Goal: Navigation & Orientation: Find specific page/section

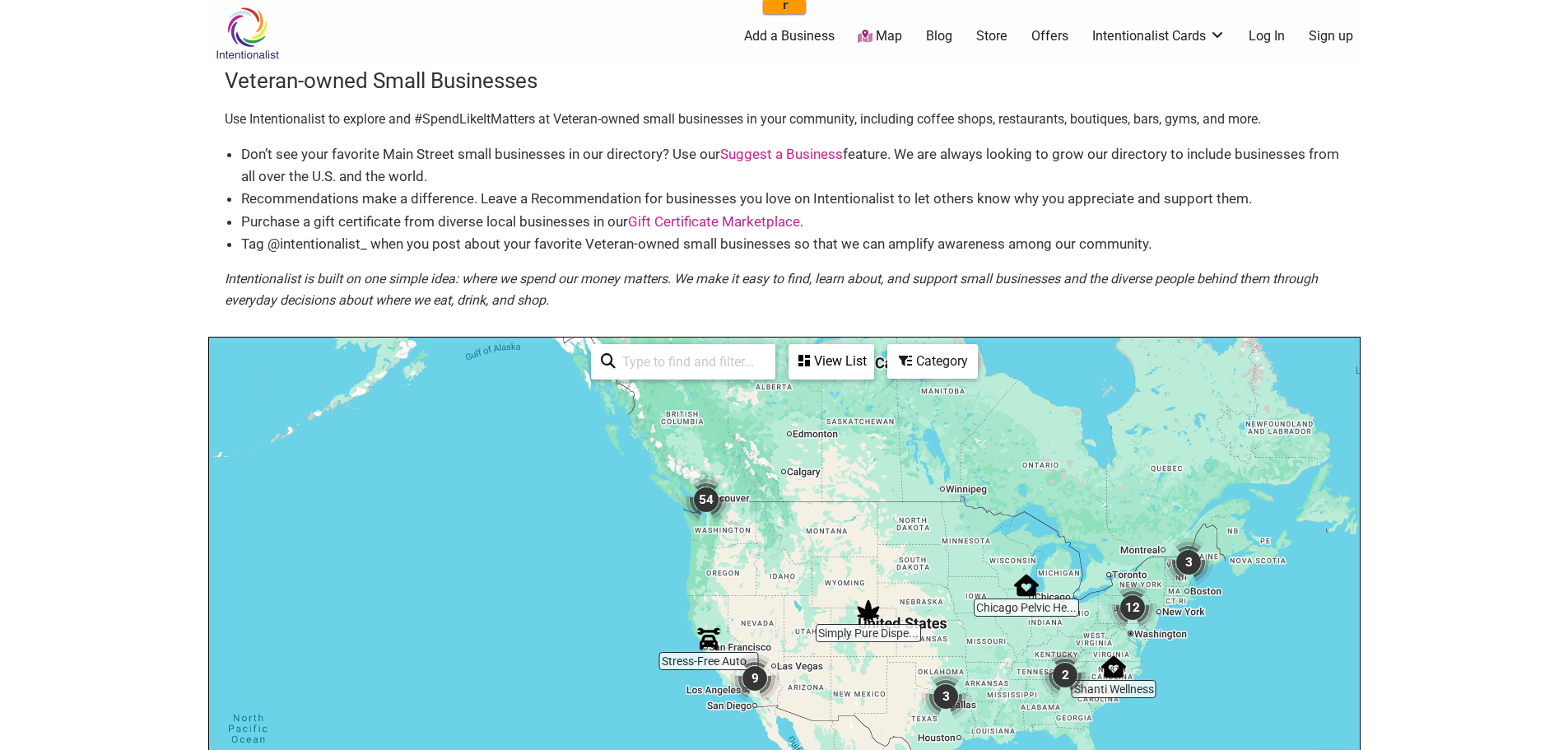
click at [705, 502] on img "54" at bounding box center [706, 500] width 50 height 50
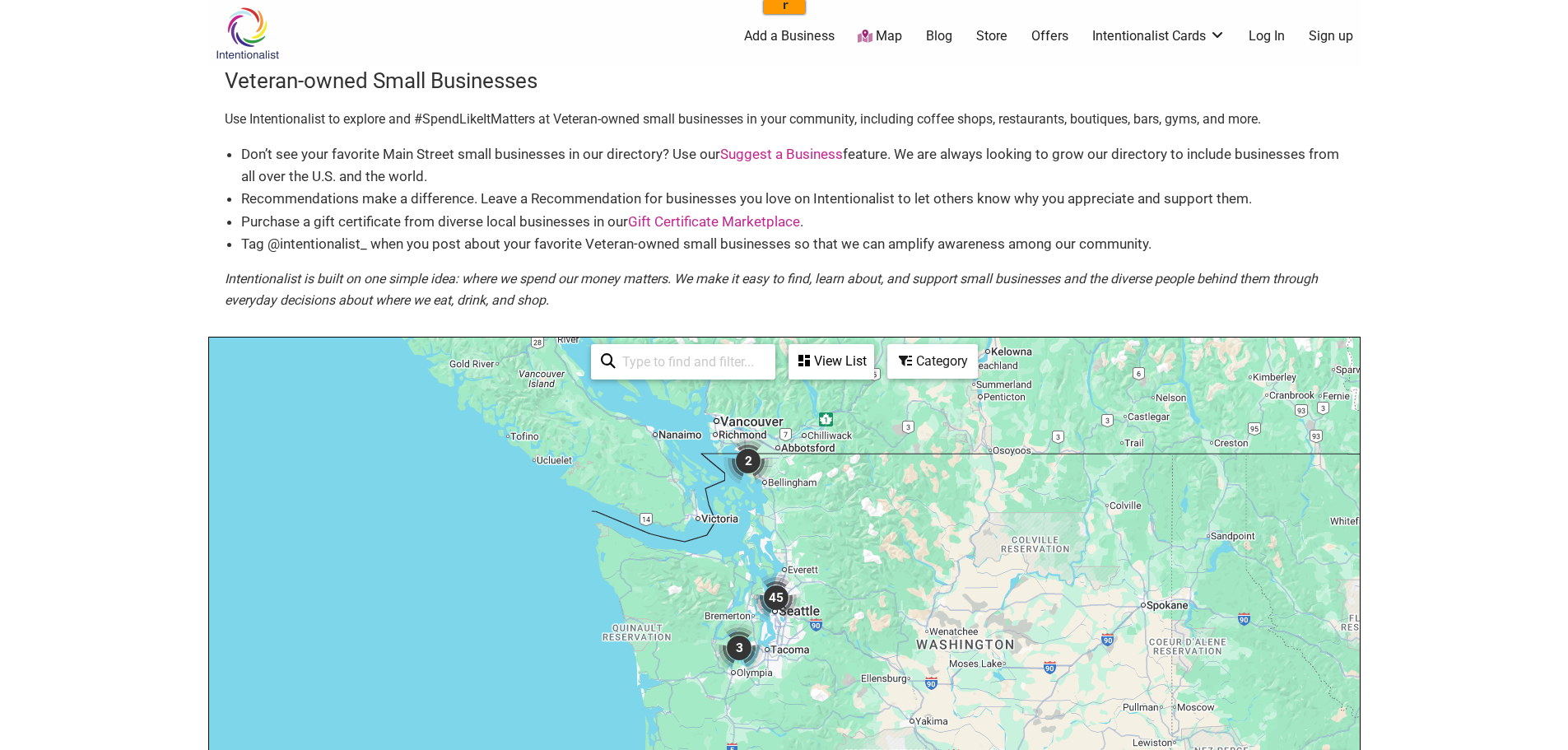
click at [775, 600] on img "45" at bounding box center [776, 598] width 50 height 50
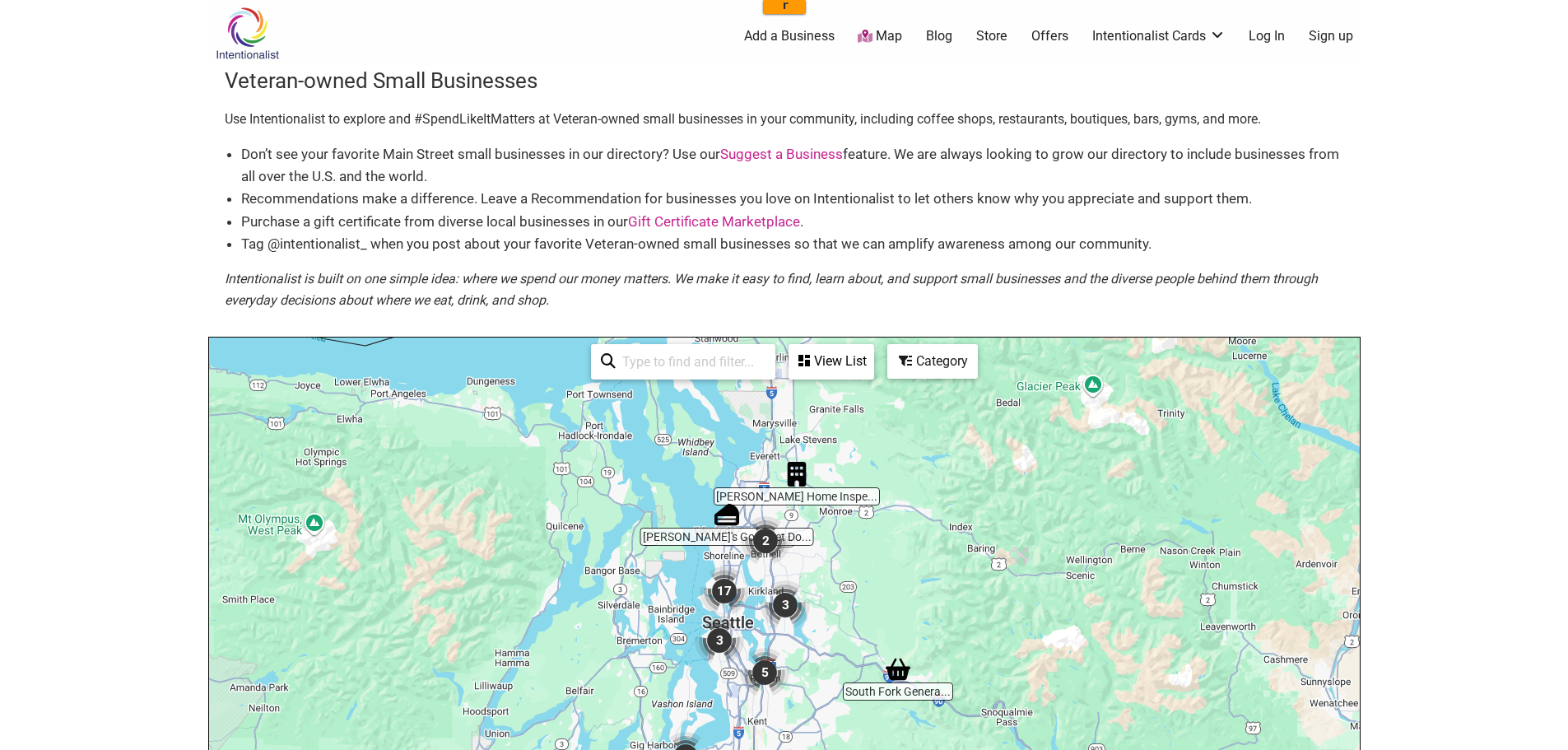
click at [785, 602] on img "3" at bounding box center [785, 605] width 50 height 50
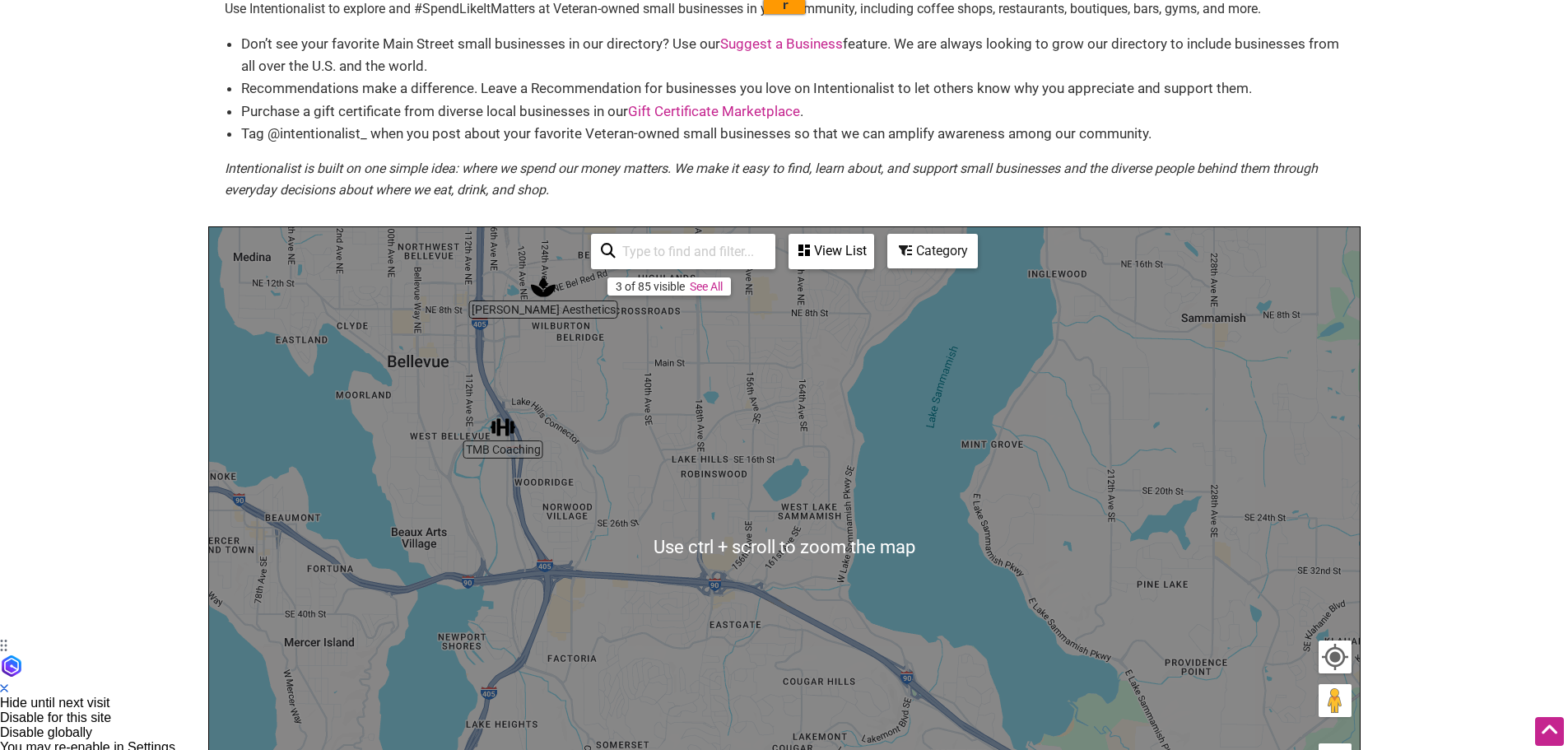
scroll to position [82, 0]
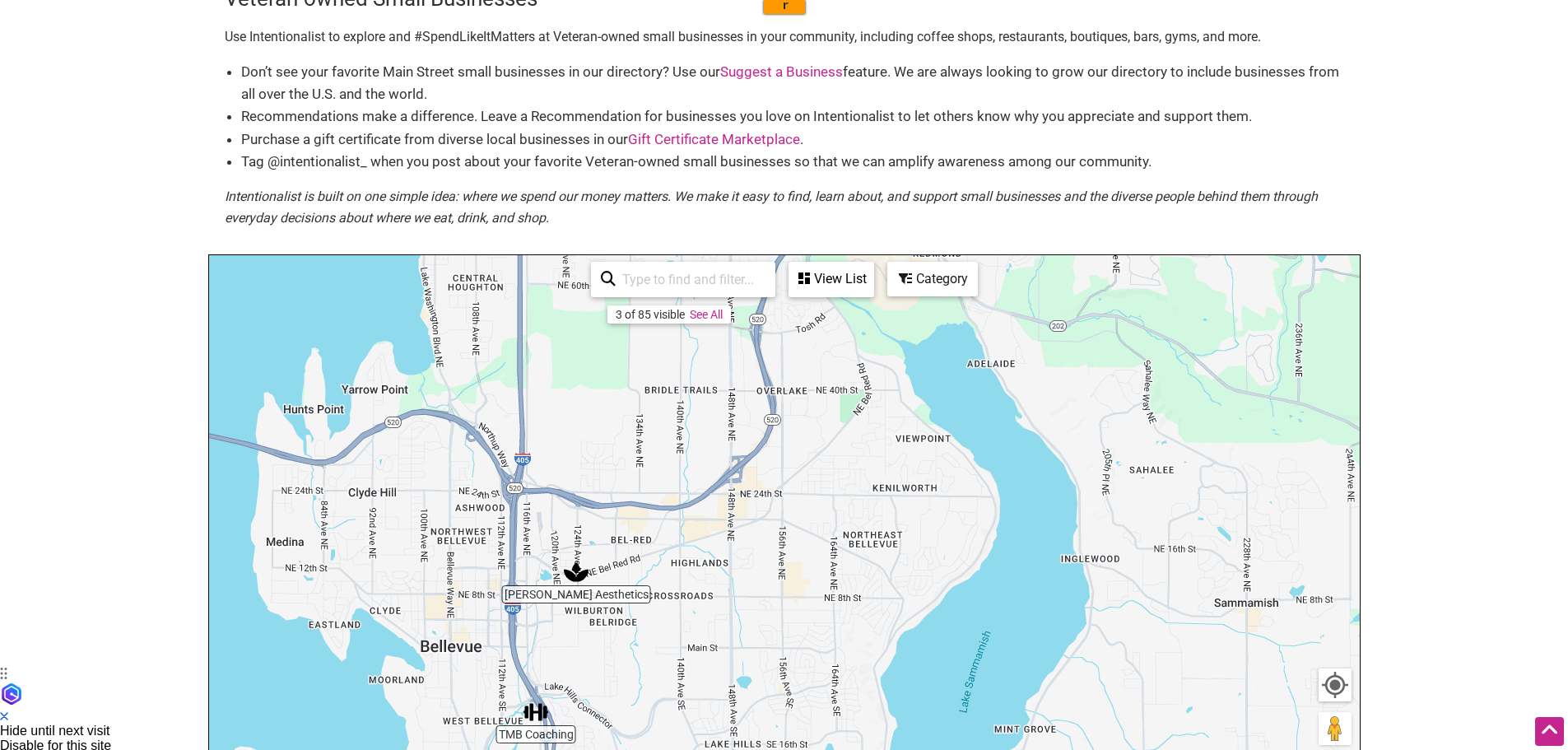
drag, startPoint x: 619, startPoint y: 477, endPoint x: 654, endPoint y: 742, distance: 267.3
click at [651, 745] on div "To navigate, press the arrow keys." at bounding box center [784, 575] width 1151 height 640
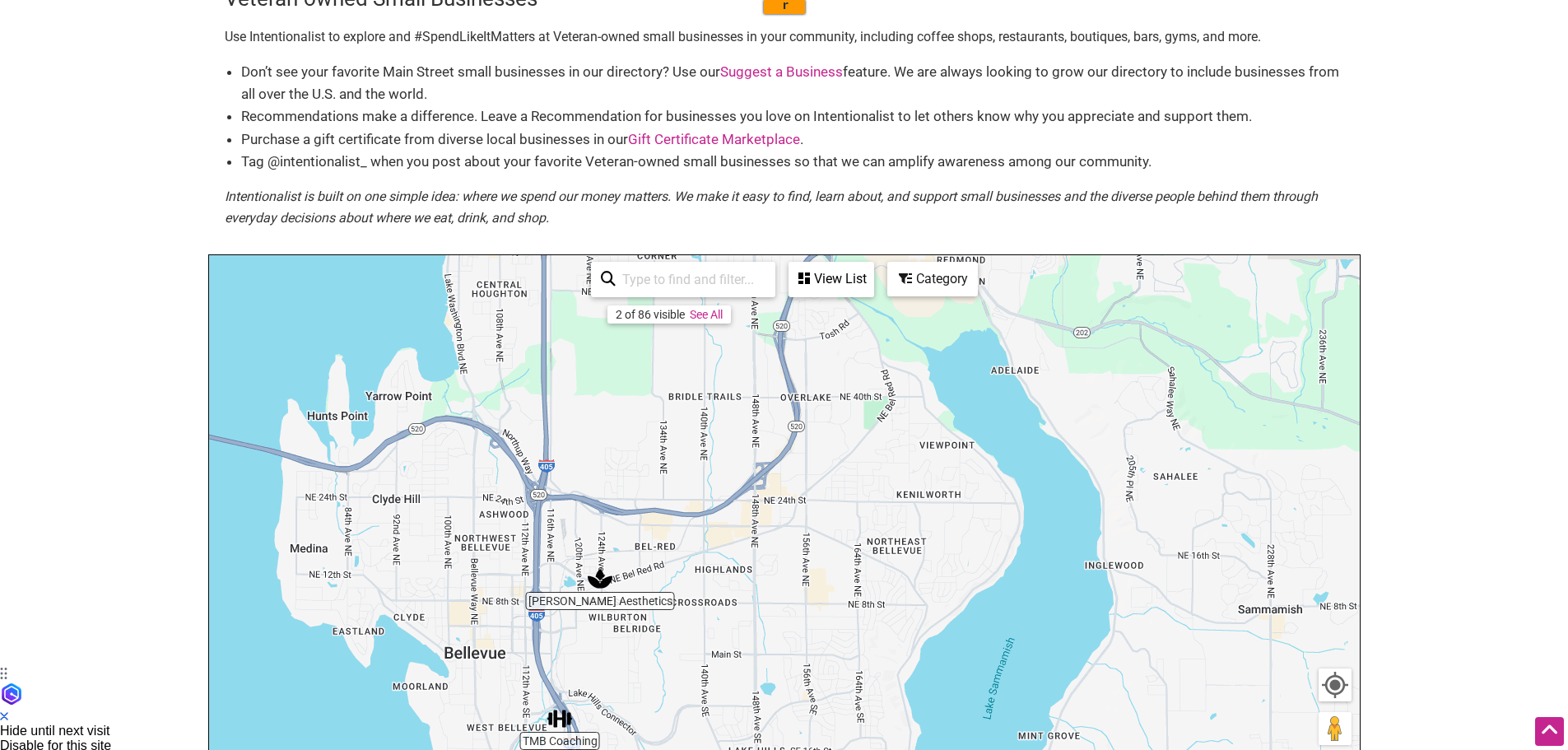
drag, startPoint x: 668, startPoint y: 692, endPoint x: 689, endPoint y: 695, distance: 21.2
click at [689, 695] on div "To navigate, press the arrow keys." at bounding box center [784, 575] width 1151 height 640
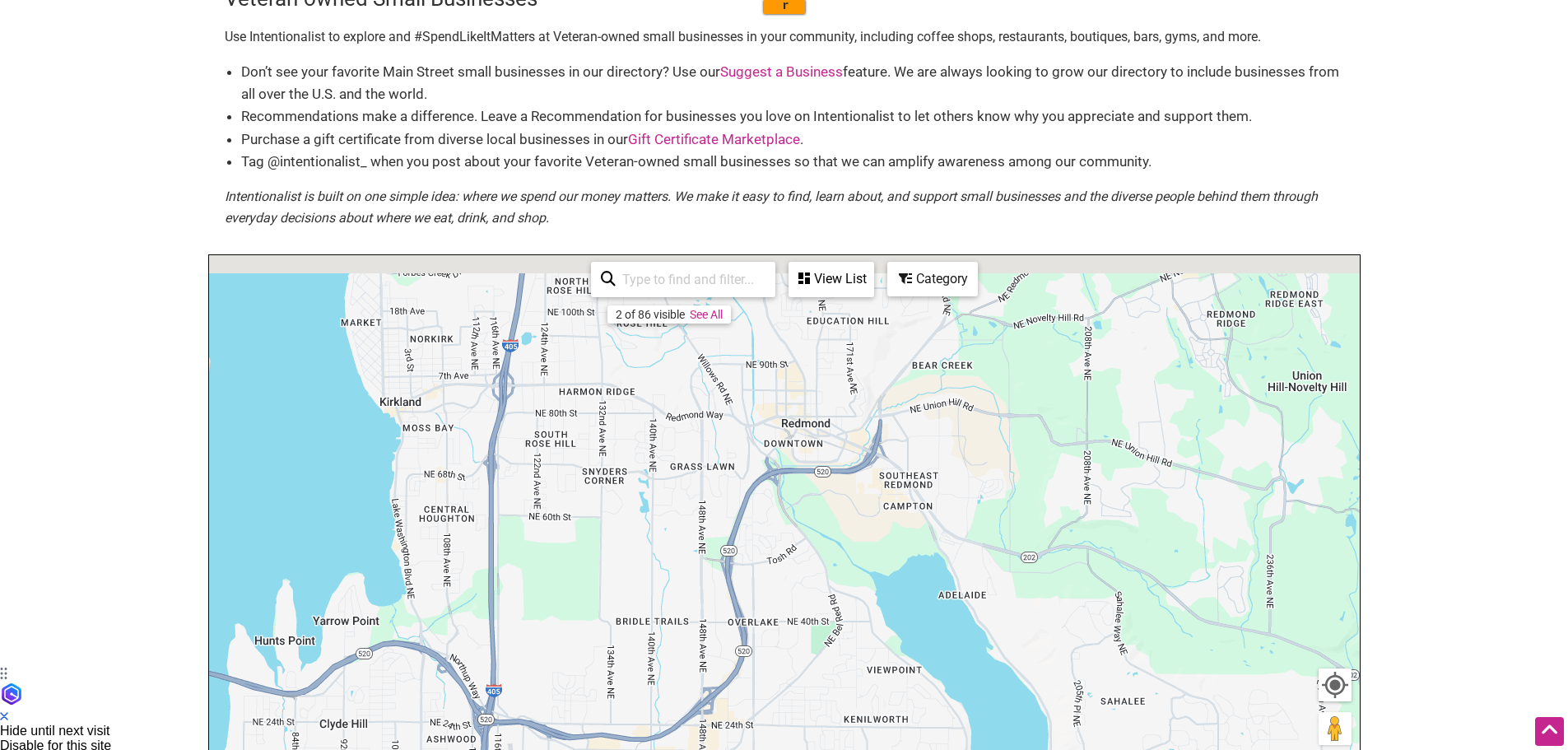
drag, startPoint x: 799, startPoint y: 609, endPoint x: 765, endPoint y: 769, distance: 163.6
click at [765, 668] on html "Red Status Alarms ASIN Monitor Type Action 0 × Menu 0 Add a Business Map Blog S…" at bounding box center [784, 293] width 1568 height 750
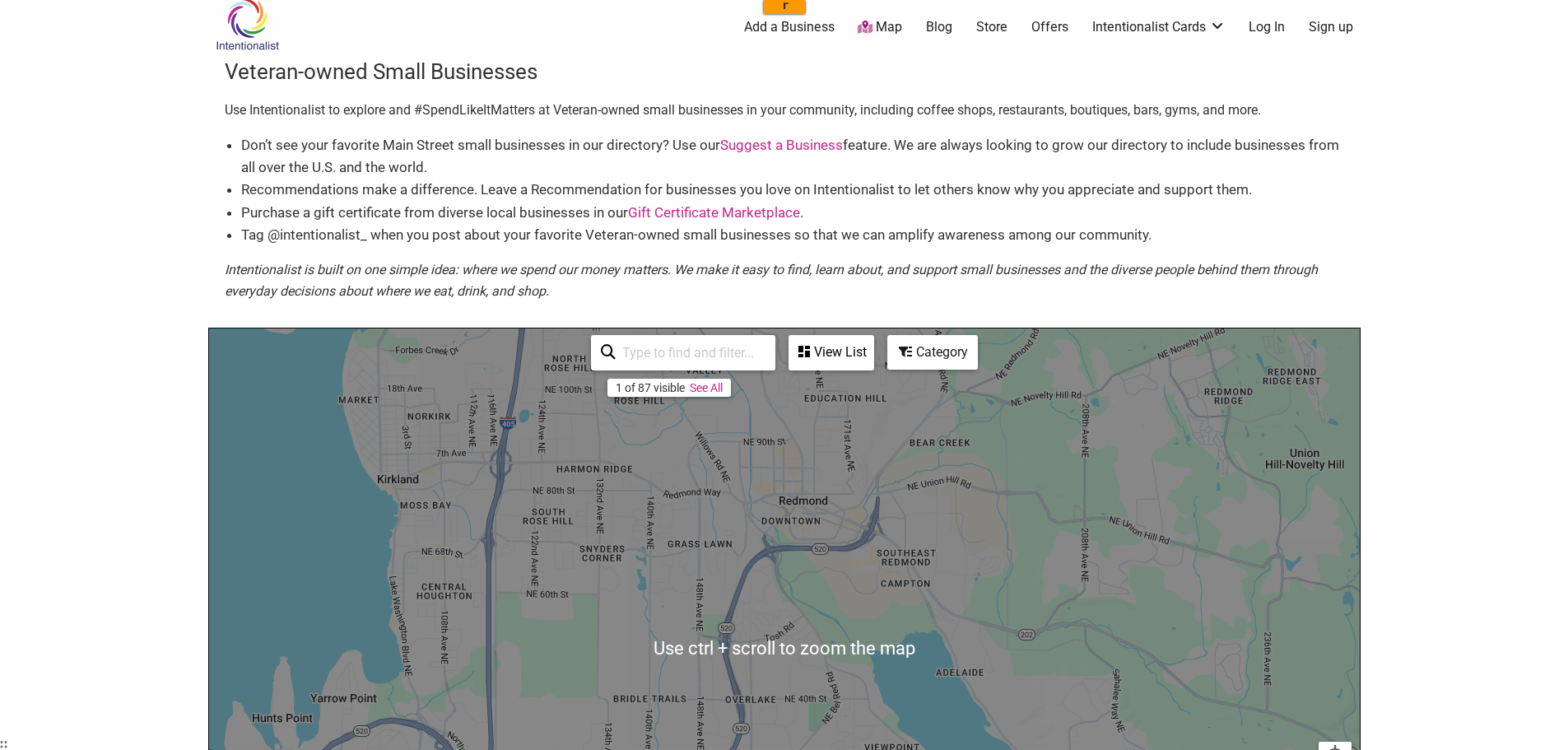
scroll to position [0, 0]
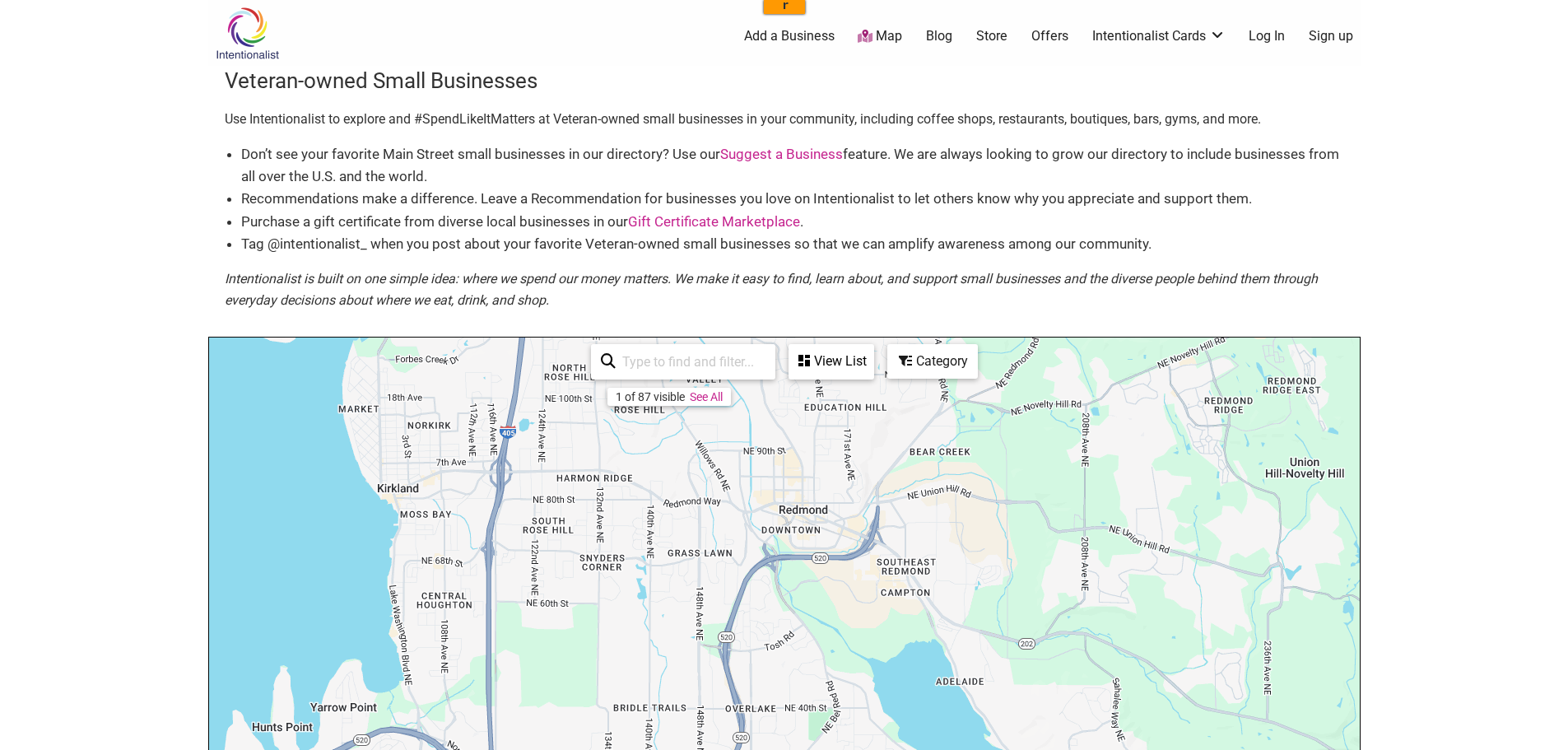
click at [828, 360] on div "View List" at bounding box center [831, 361] width 82 height 32
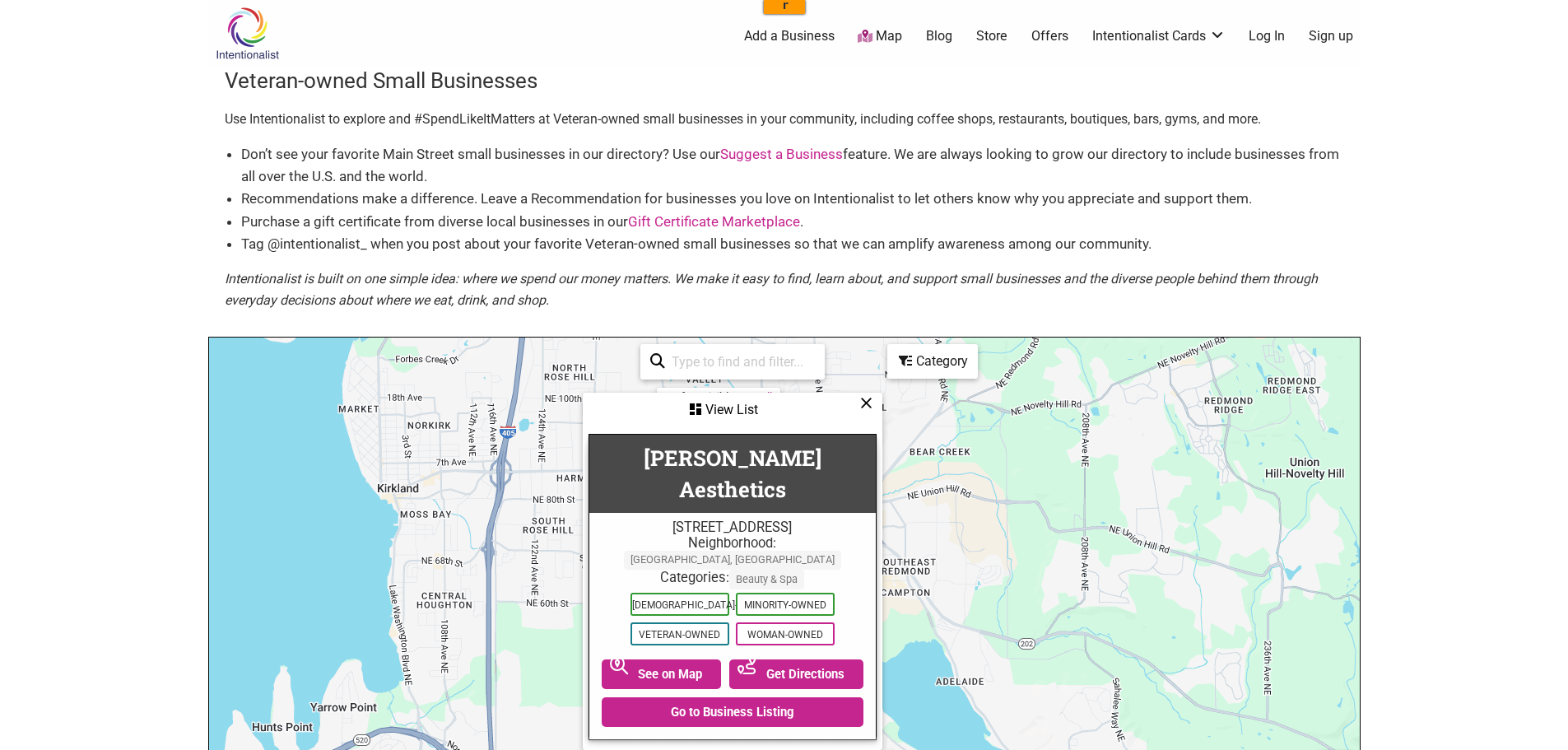
click at [724, 410] on div "View List" at bounding box center [731, 409] width 296 height 32
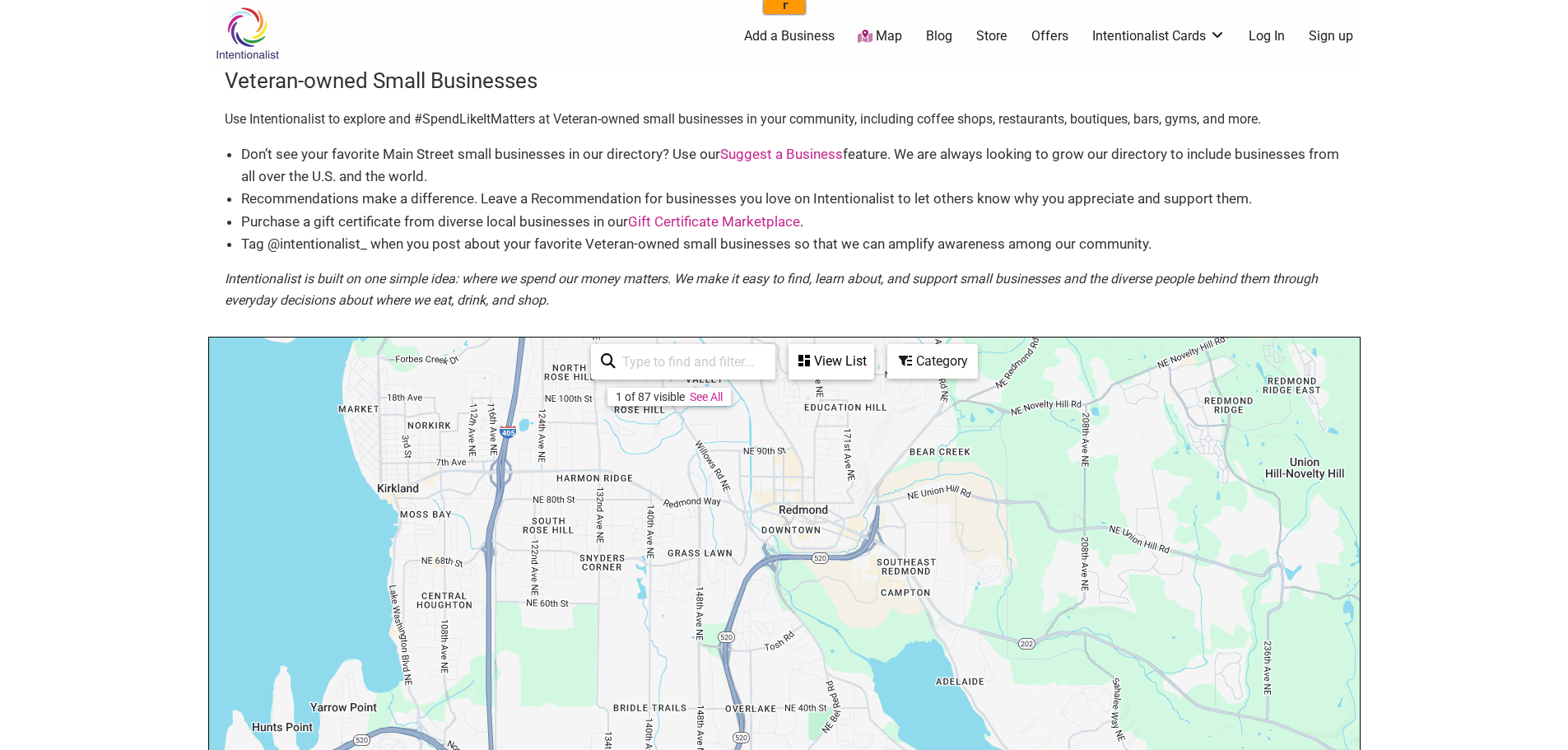
click at [709, 399] on link "See All" at bounding box center [706, 397] width 33 height 14
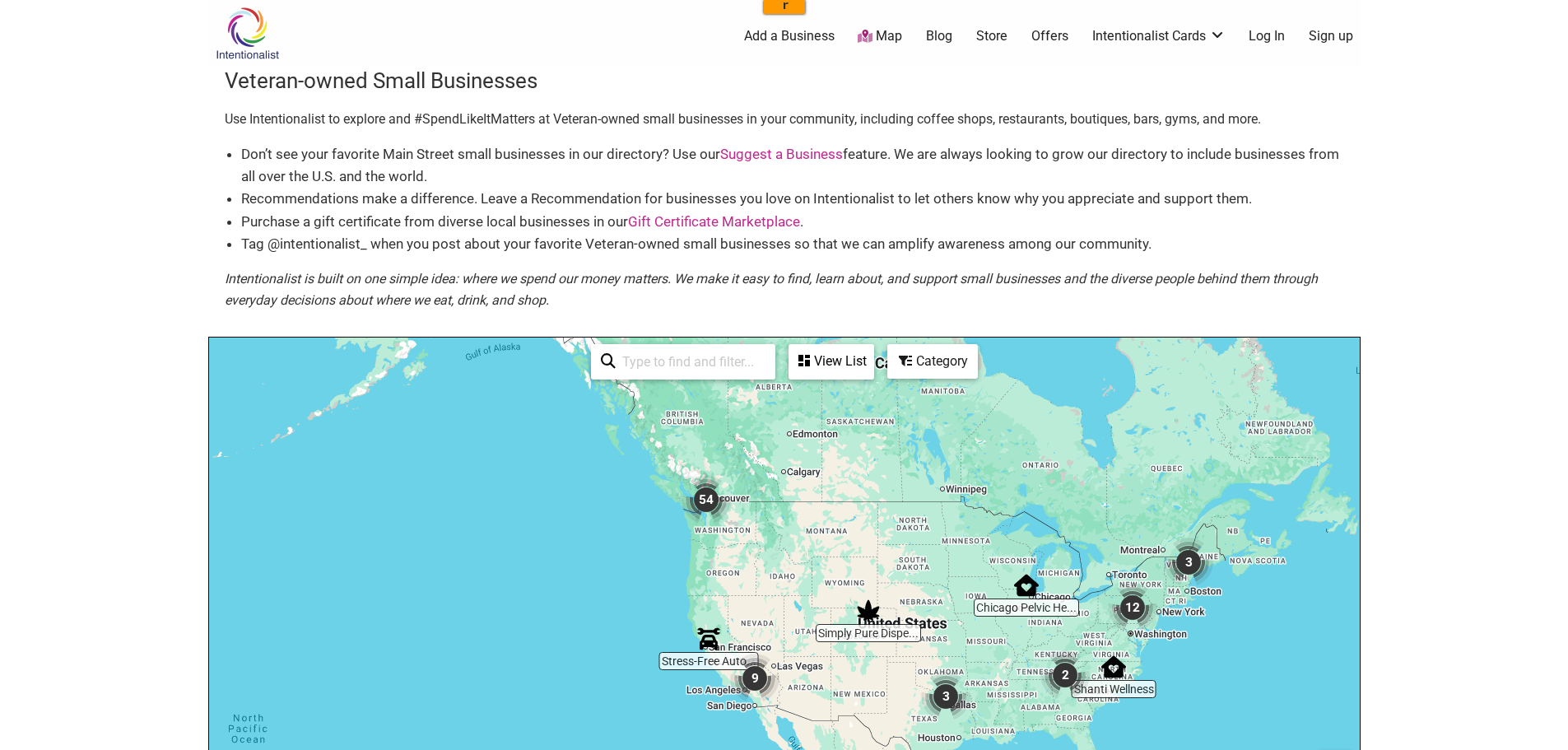
click at [706, 502] on img "54" at bounding box center [706, 500] width 50 height 50
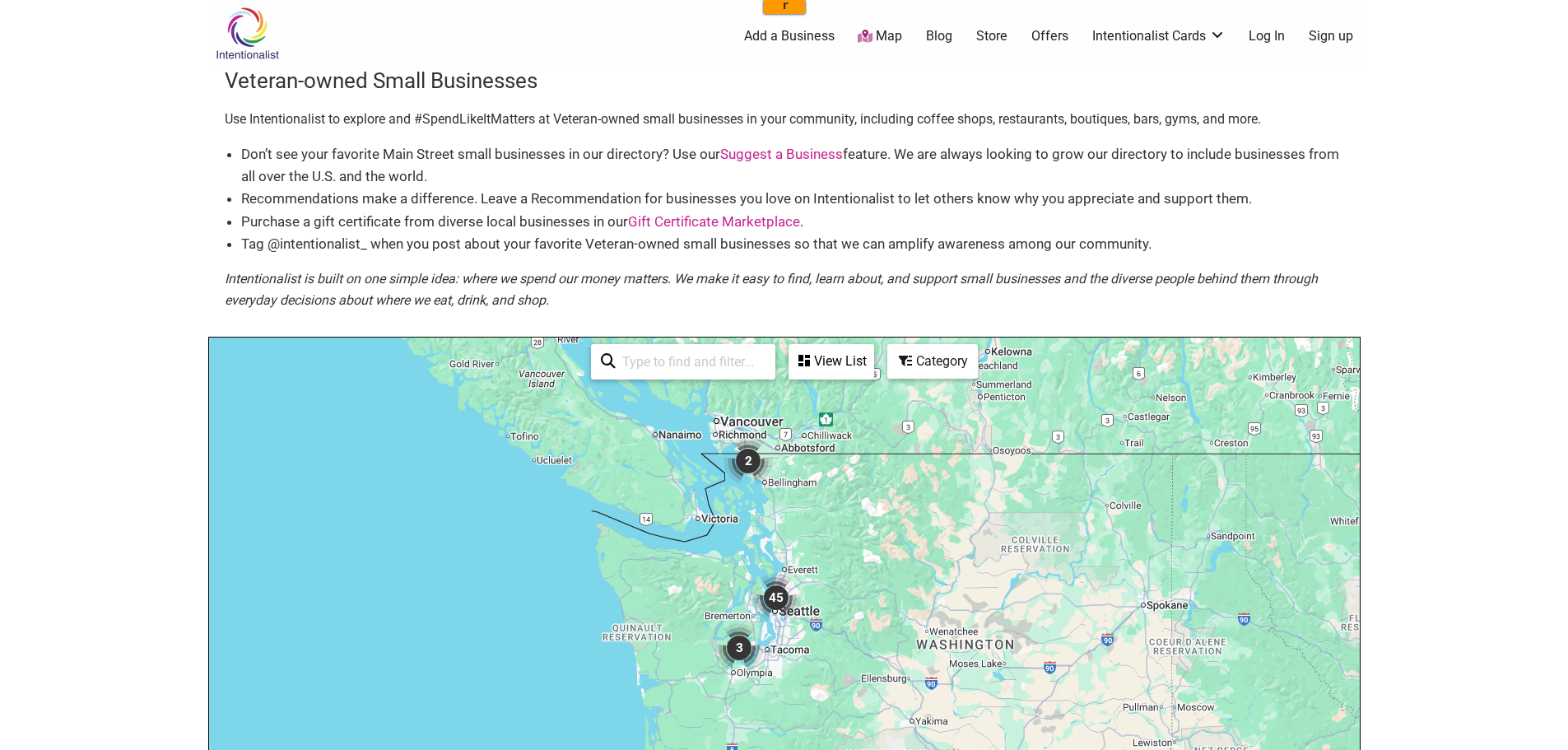
click at [837, 365] on div "View List" at bounding box center [831, 361] width 82 height 32
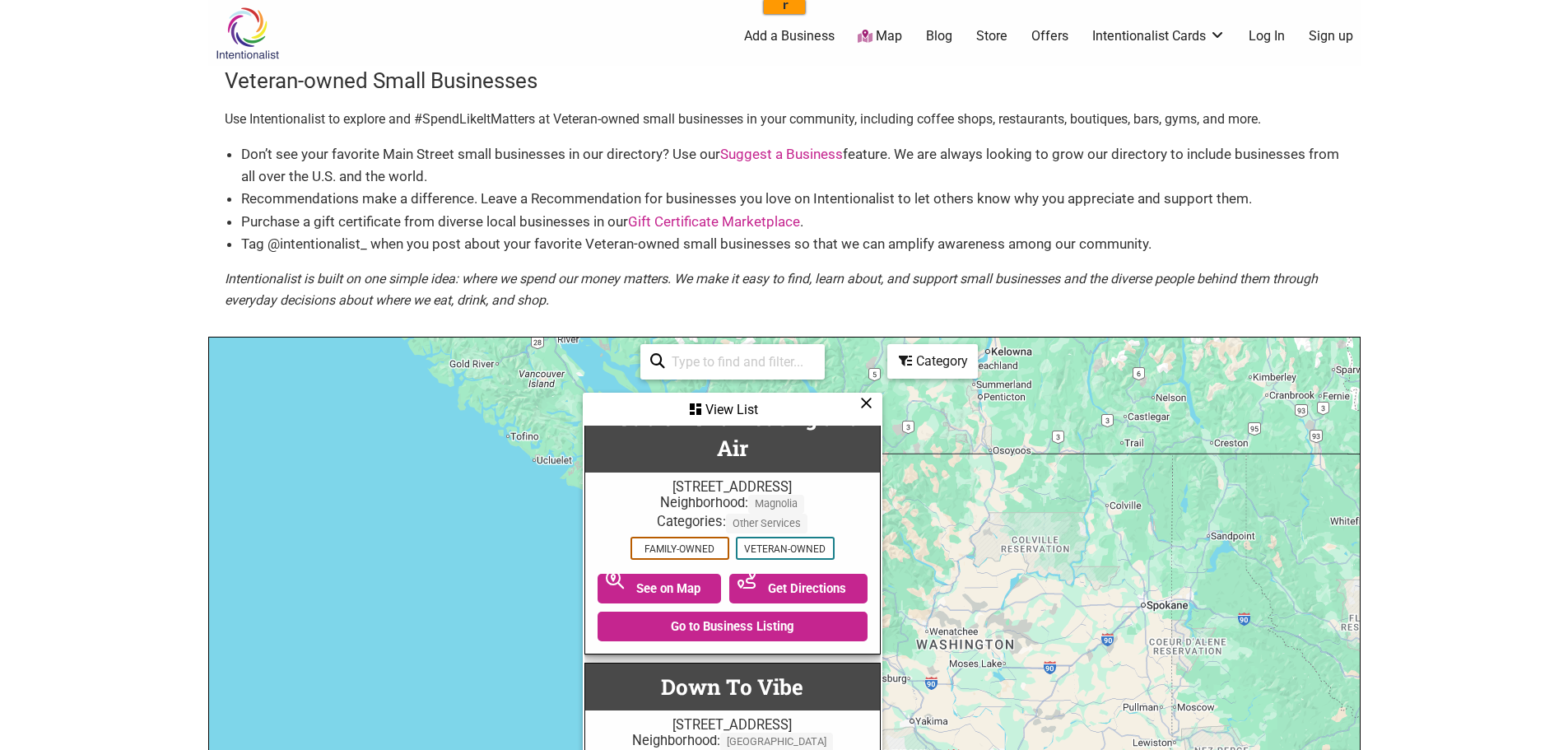
scroll to position [4282, 0]
